Goal: Information Seeking & Learning: Learn about a topic

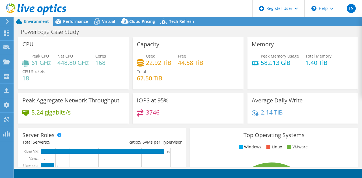
select select "USD"
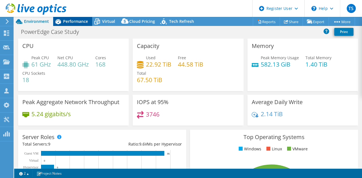
click at [62, 22] on icon at bounding box center [58, 22] width 10 height 10
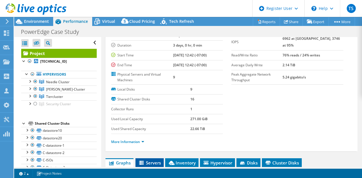
scroll to position [113, 0]
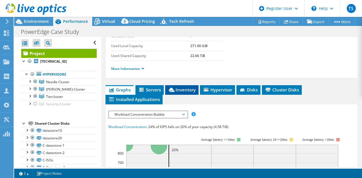
click at [186, 92] on li "Inventory" at bounding box center [181, 90] width 33 height 10
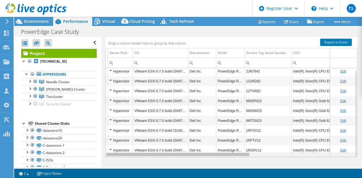
scroll to position [0, 0]
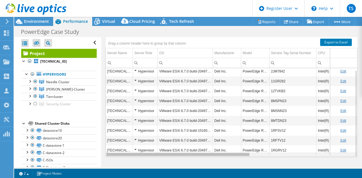
drag, startPoint x: 240, startPoint y: 154, endPoint x: 251, endPoint y: 145, distance: 14.5
click at [240, 152] on body "TS Dell User Tejas S [EMAIL_ADDRESS][DOMAIN_NAME] Dell My Profile Log Out \n He…" at bounding box center [181, 89] width 362 height 178
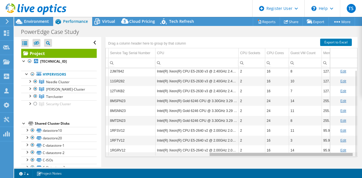
scroll to position [0, 177]
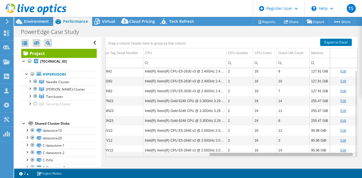
drag, startPoint x: 244, startPoint y: 153, endPoint x: 364, endPoint y: 154, distance: 119.2
click at [361, 154] on html "TS Dell User Tejas S [EMAIL_ADDRESS][DOMAIN_NAME] Dell My Profile Log Out \n He…" at bounding box center [181, 89] width 362 height 178
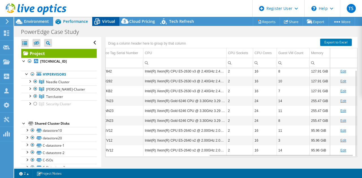
click at [101, 22] on icon at bounding box center [97, 22] width 10 height 10
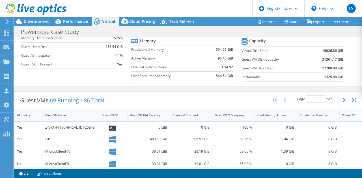
scroll to position [0, 0]
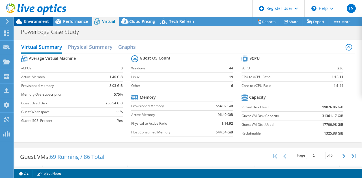
click at [38, 26] on div "Environment" at bounding box center [33, 21] width 39 height 9
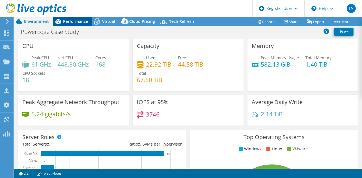
click at [65, 20] on span "Performance" at bounding box center [75, 21] width 25 height 5
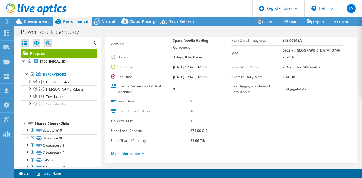
scroll to position [28, 0]
drag, startPoint x: 187, startPoint y: 129, endPoint x: 205, endPoint y: 128, distance: 18.7
click at [205, 128] on tr "Used Local Capacity 271.00 GiB" at bounding box center [167, 131] width 112 height 10
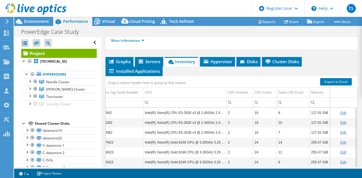
scroll to position [113, 0]
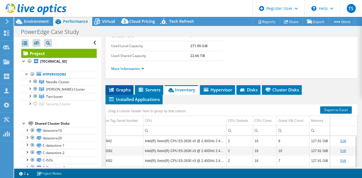
click at [118, 85] on li "Graphs" at bounding box center [119, 90] width 28 height 10
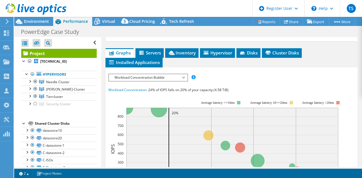
scroll to position [170, 0]
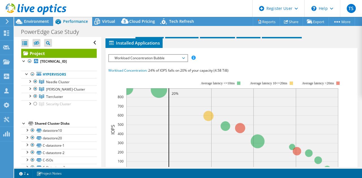
click at [148, 57] on span "Workload Concentration Bubble" at bounding box center [148, 58] width 73 height 7
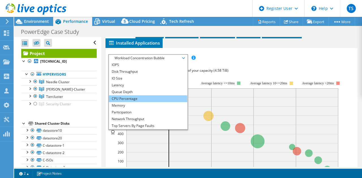
click at [137, 99] on li "CPU Percentage" at bounding box center [148, 99] width 78 height 7
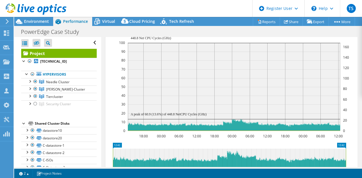
scroll to position [198, 0]
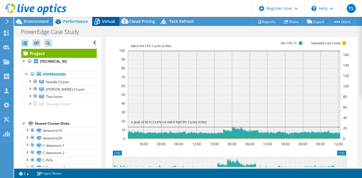
click at [105, 22] on span "Virtual" at bounding box center [108, 21] width 13 height 5
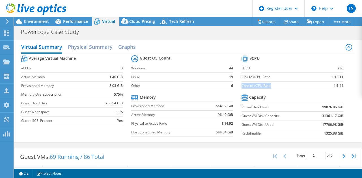
drag, startPoint x: 238, startPoint y: 86, endPoint x: 269, endPoint y: 88, distance: 30.8
click at [269, 88] on label "Core to vCPU Ratio" at bounding box center [278, 86] width 75 height 6
click at [32, 21] on span "Environment" at bounding box center [36, 21] width 25 height 5
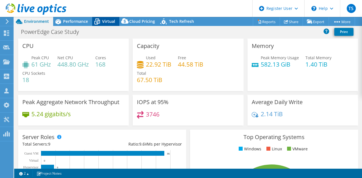
click at [110, 20] on span "Virtual" at bounding box center [108, 21] width 13 height 5
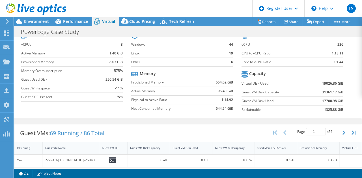
scroll to position [0, 0]
